Goal: Task Accomplishment & Management: Manage account settings

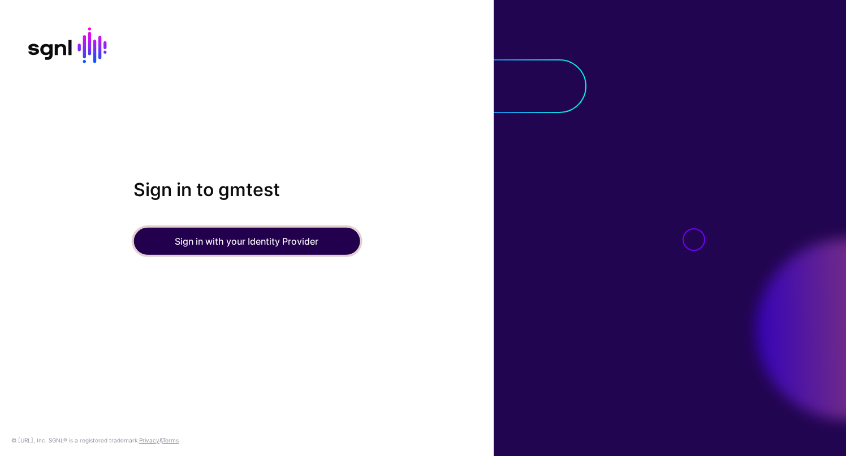
click at [231, 240] on button "Sign in with your Identity Provider" at bounding box center [246, 241] width 226 height 27
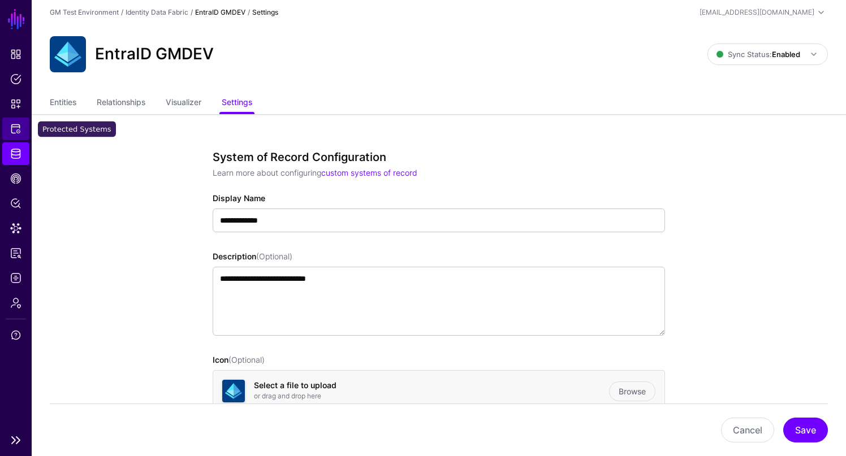
click at [16, 130] on span "Protected Systems" at bounding box center [15, 128] width 11 height 11
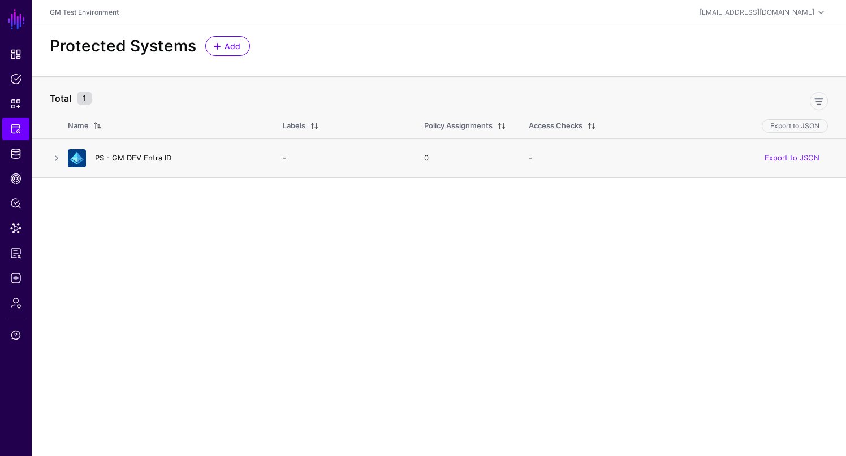
click at [124, 157] on link "PS - GM DEV Entra ID" at bounding box center [133, 157] width 76 height 9
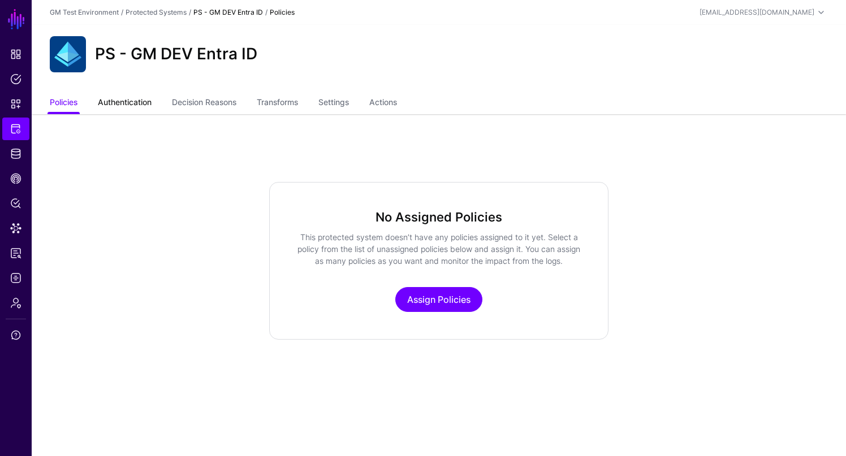
click at [138, 105] on link "Authentication" at bounding box center [125, 103] width 54 height 21
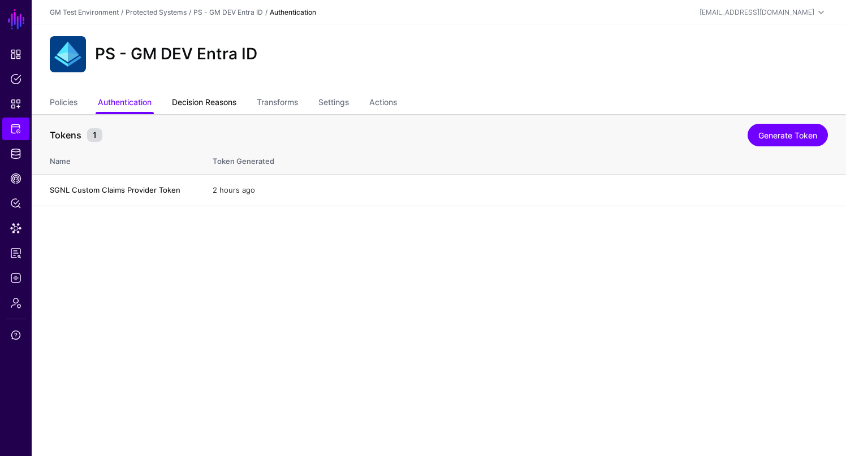
click at [214, 102] on link "Decision Reasons" at bounding box center [204, 103] width 64 height 21
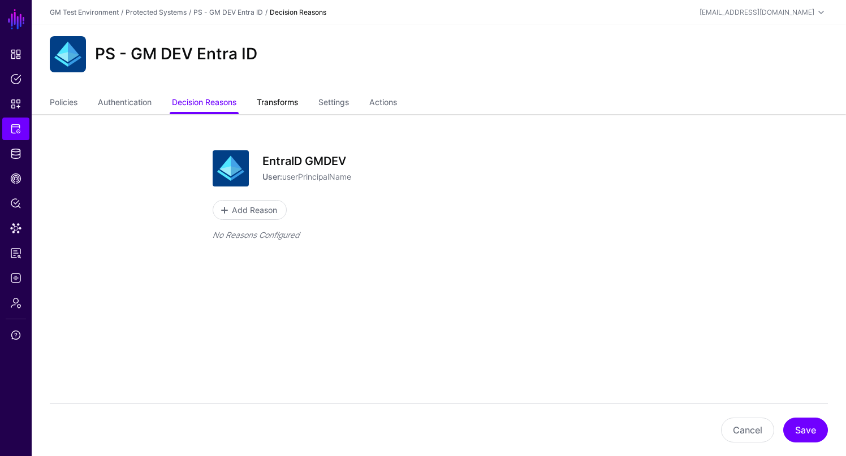
click at [280, 103] on link "Transforms" at bounding box center [277, 103] width 41 height 21
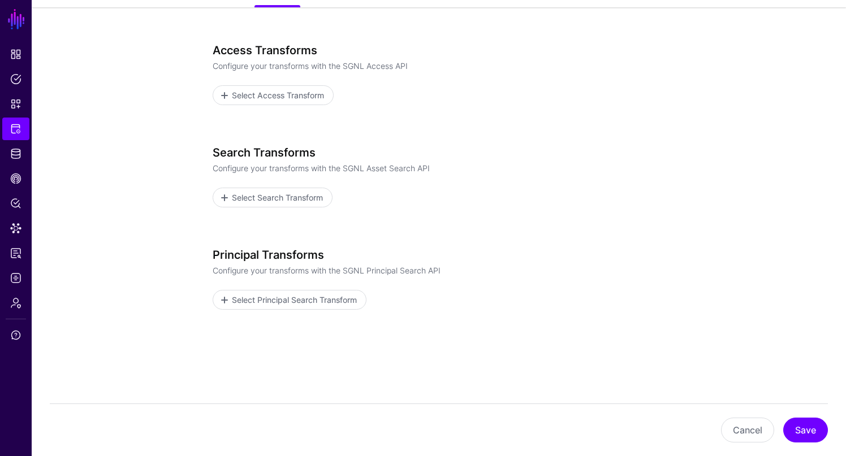
scroll to position [115, 0]
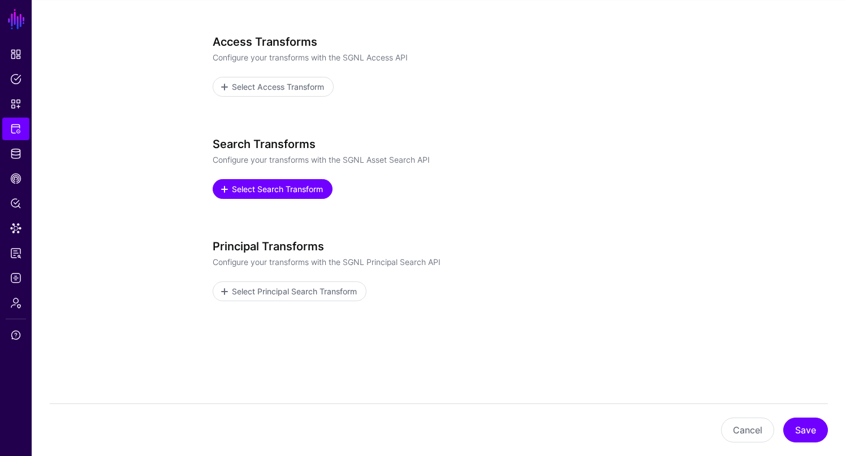
click at [266, 188] on span "Select Search Transform" at bounding box center [278, 189] width 94 height 12
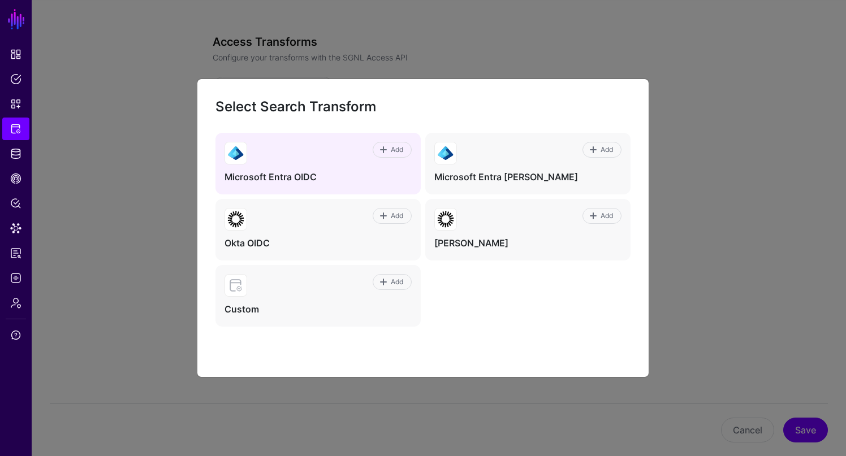
click at [282, 175] on h4 "Microsoft Entra OIDC" at bounding box center [317, 177] width 187 height 12
click at [387, 153] on span at bounding box center [385, 149] width 10 height 9
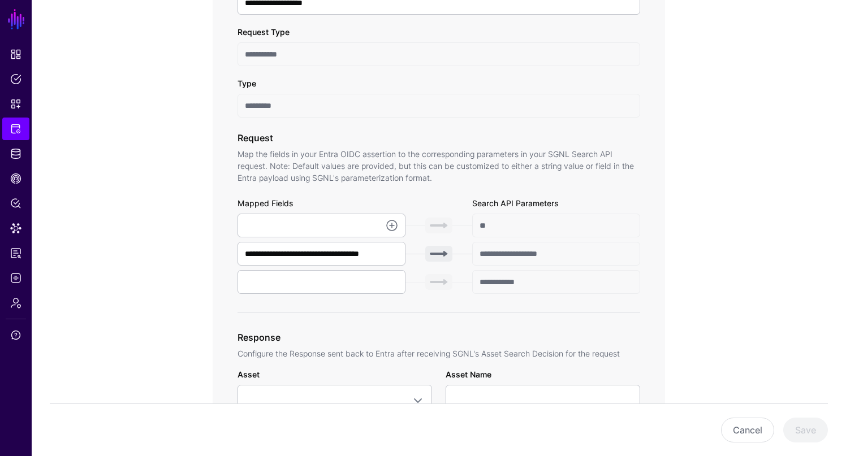
scroll to position [267, 0]
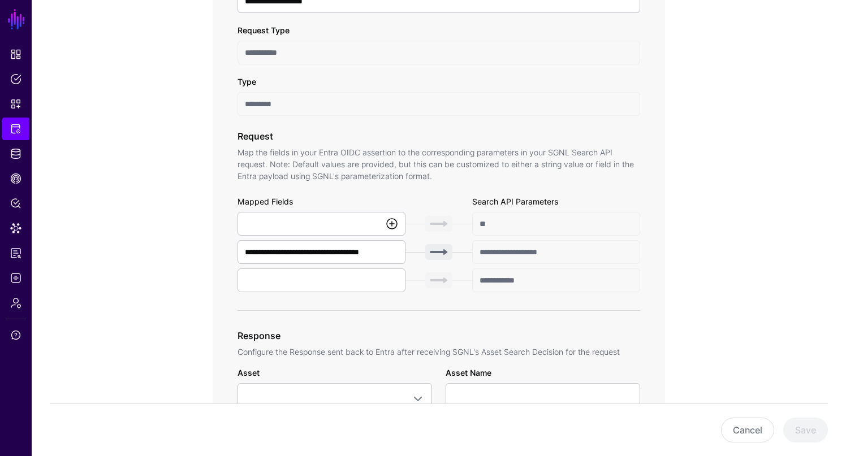
click at [391, 223] on link at bounding box center [392, 224] width 14 height 14
click at [358, 197] on div "Mapped Fields" at bounding box center [321, 204] width 168 height 16
click at [392, 227] on link at bounding box center [392, 224] width 14 height 14
click at [377, 249] on span "{$.data.authenticationContext.user.userPrincipalName}" at bounding box center [343, 248] width 194 height 9
type input "**********"
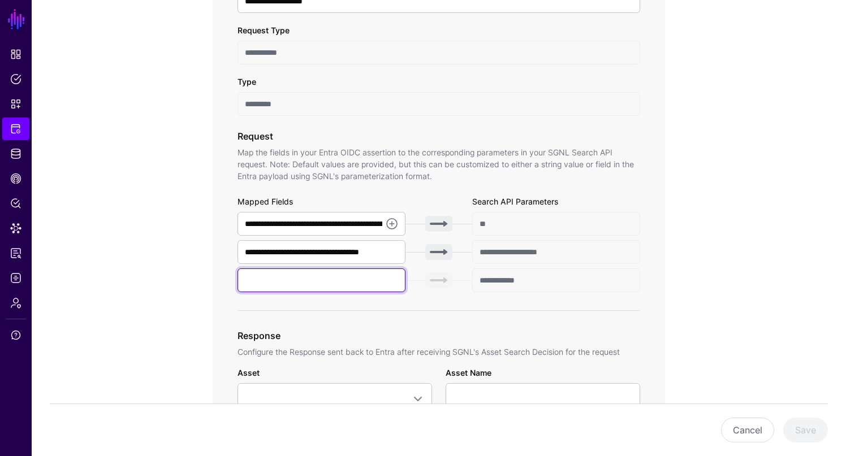
click at [378, 286] on input "text" at bounding box center [321, 281] width 168 height 24
click at [388, 283] on input "text" at bounding box center [321, 281] width 168 height 24
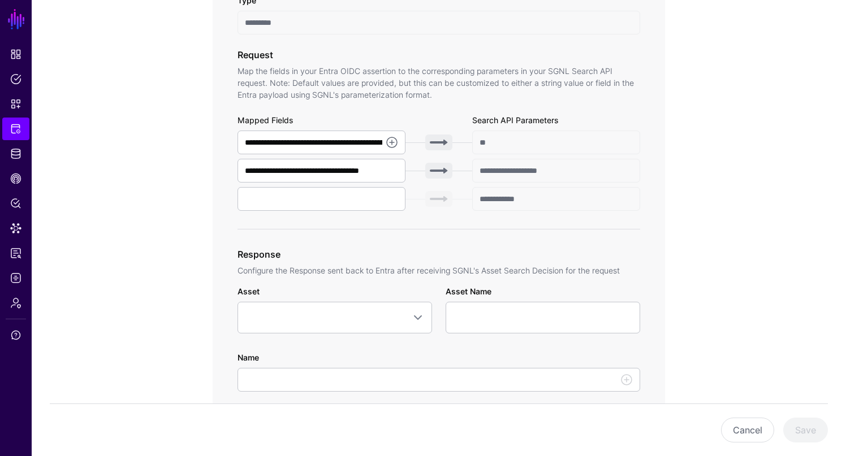
scroll to position [339, 0]
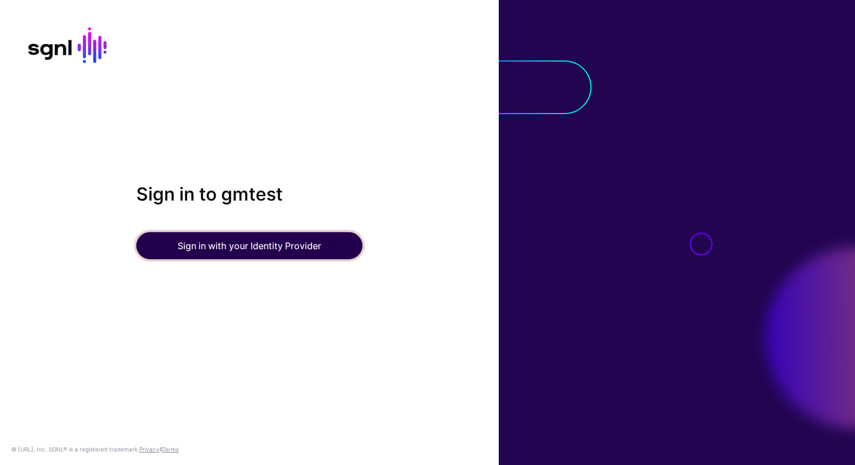
click at [236, 242] on button "Sign in with your Identity Provider" at bounding box center [249, 245] width 226 height 27
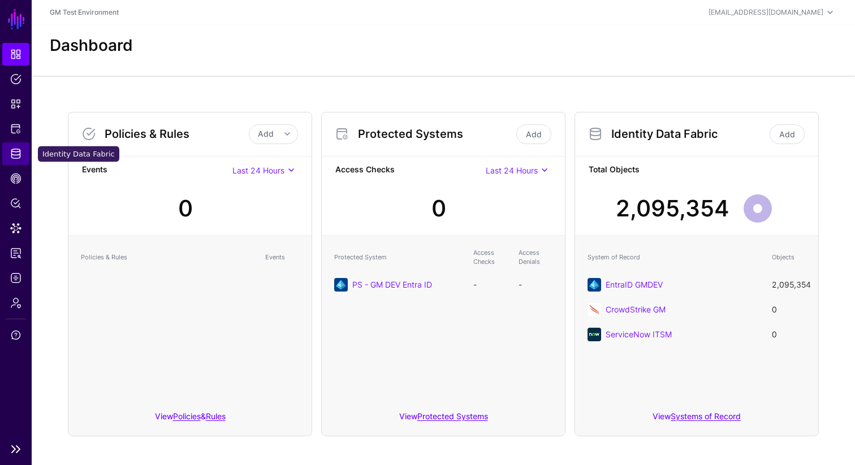
click at [16, 157] on span "Identity Data Fabric" at bounding box center [15, 153] width 11 height 11
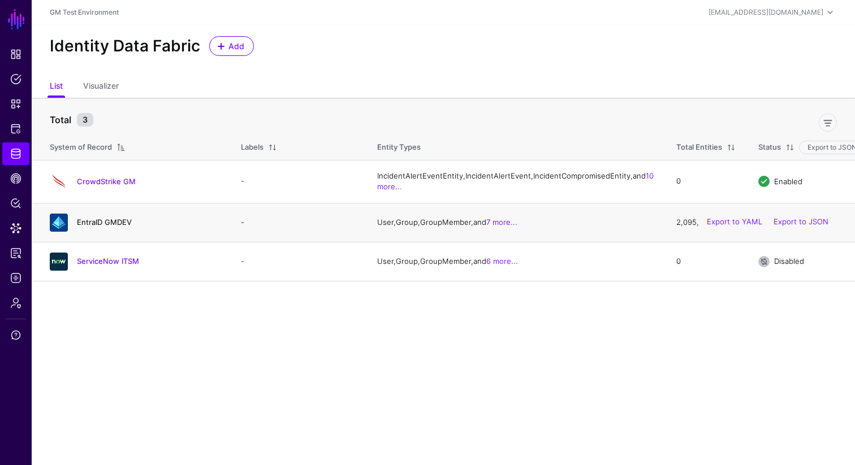
click at [103, 227] on link "EntraID GMDEV" at bounding box center [104, 222] width 55 height 9
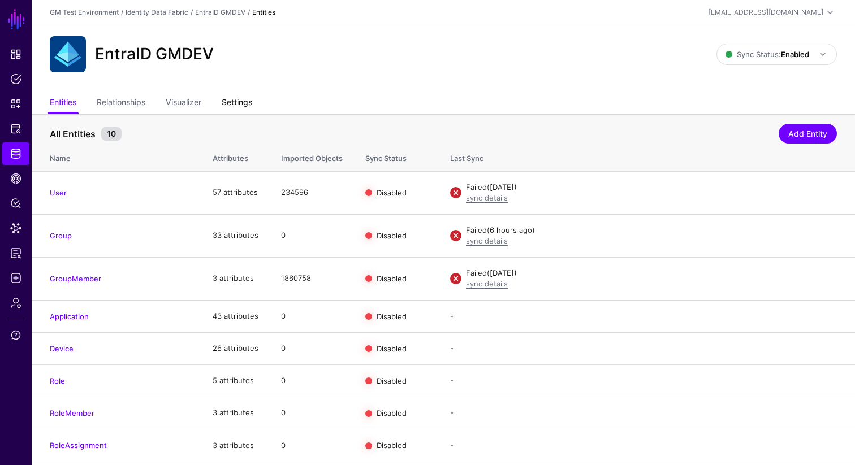
click at [243, 105] on link "Settings" at bounding box center [237, 103] width 31 height 21
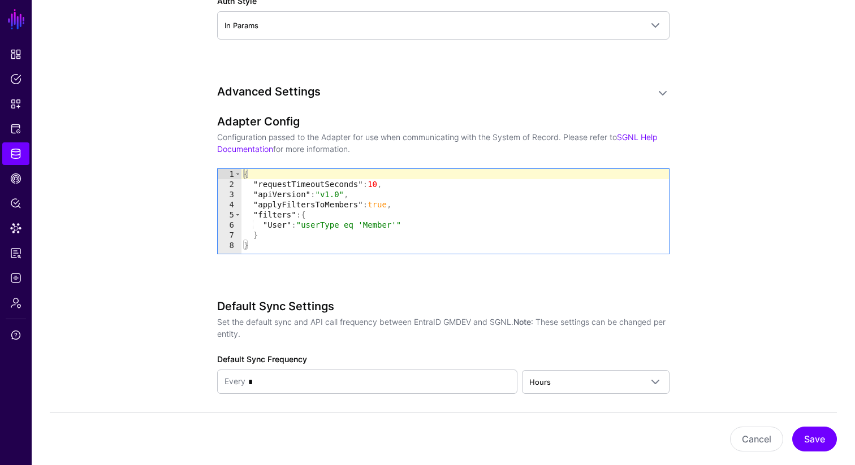
scroll to position [1101, 0]
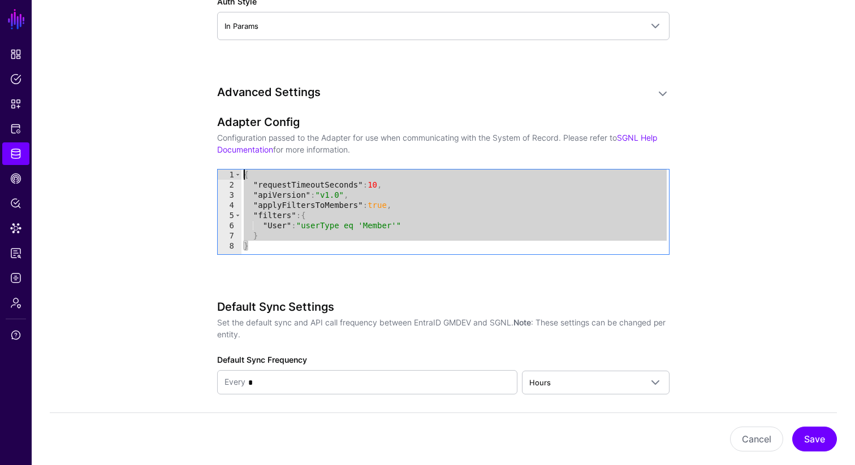
drag, startPoint x: 252, startPoint y: 248, endPoint x: 242, endPoint y: 173, distance: 75.9
click at [242, 173] on div "{ "requestTimeoutSeconds" : 10 , "apiVersion" : "v1.0" , "applyFiltersToMembers…" at bounding box center [454, 222] width 427 height 105
drag, startPoint x: 244, startPoint y: 174, endPoint x: 261, endPoint y: 251, distance: 78.6
click at [261, 251] on div "{ "requestTimeoutSeconds" : 10 , "apiVersion" : "v1.0" , "applyFiltersToMembers…" at bounding box center [454, 222] width 427 height 105
type textarea "* *"
